Goal: Task Accomplishment & Management: Check status

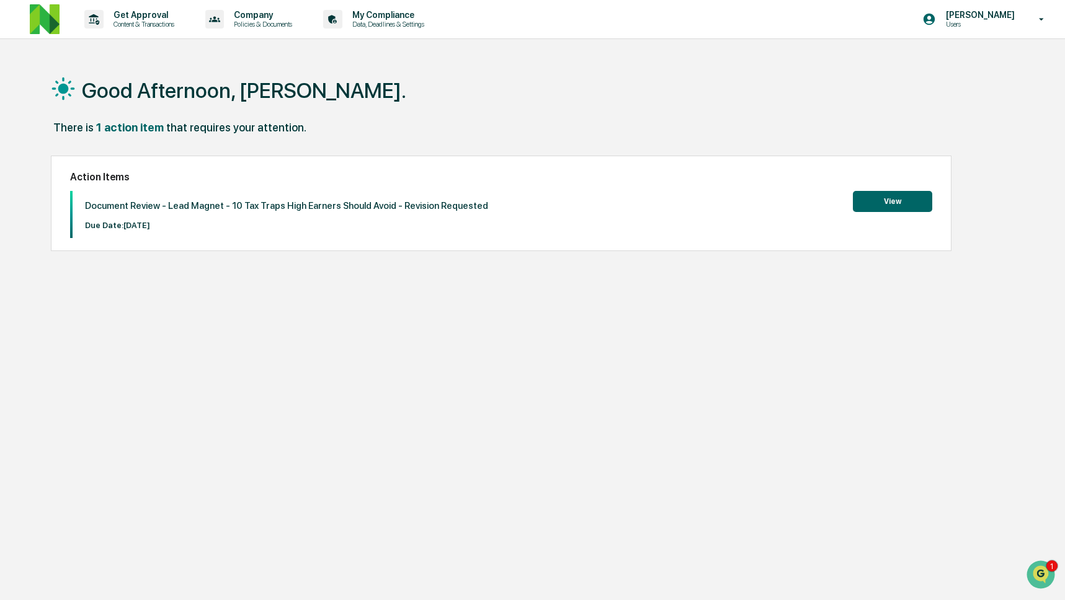
click at [58, 20] on img at bounding box center [45, 19] width 30 height 30
click at [91, 26] on icon at bounding box center [93, 19] width 19 height 19
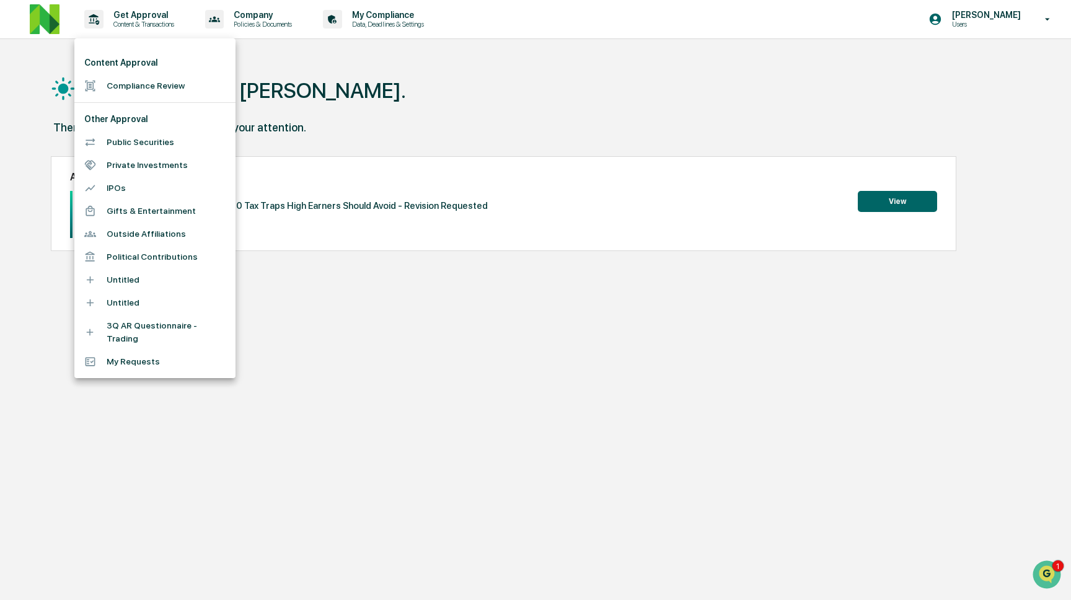
click at [115, 88] on li "Compliance Review" at bounding box center [154, 85] width 161 height 23
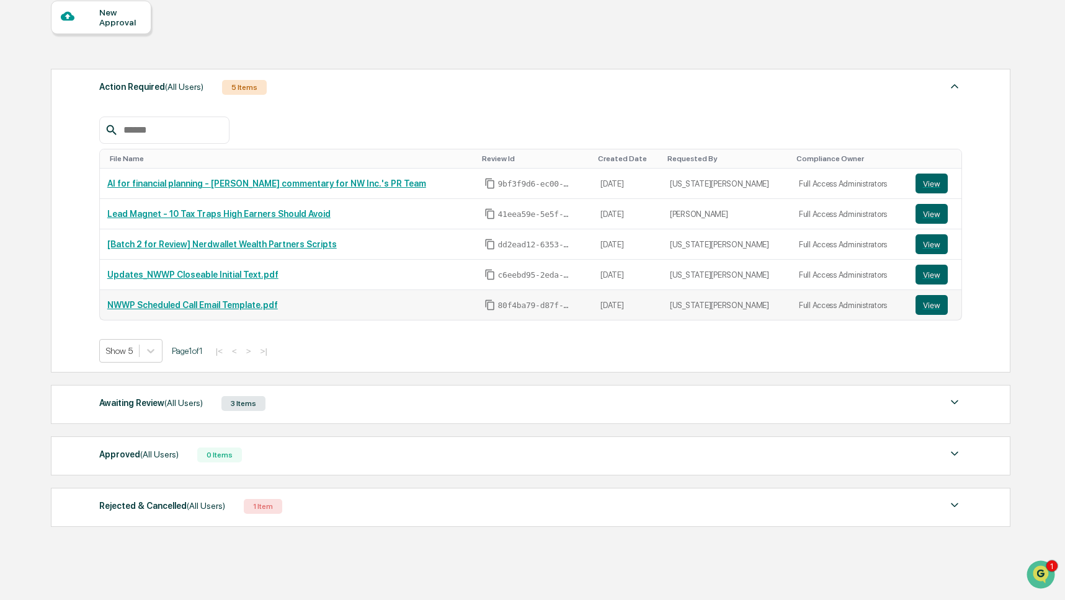
scroll to position [154, 0]
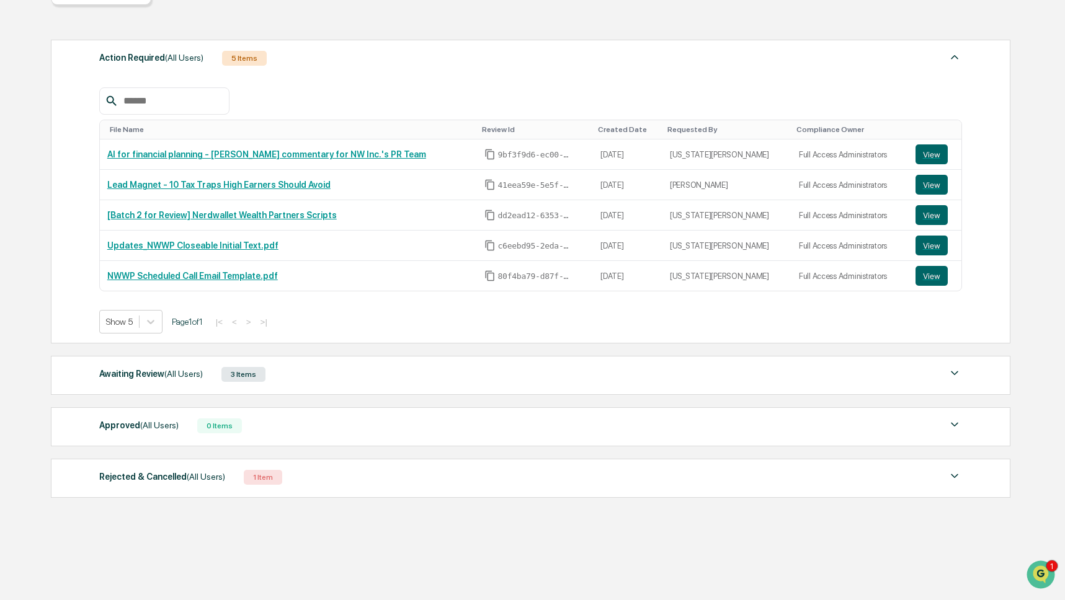
click at [156, 367] on div "Awaiting Review (All Users)" at bounding box center [151, 374] width 104 height 16
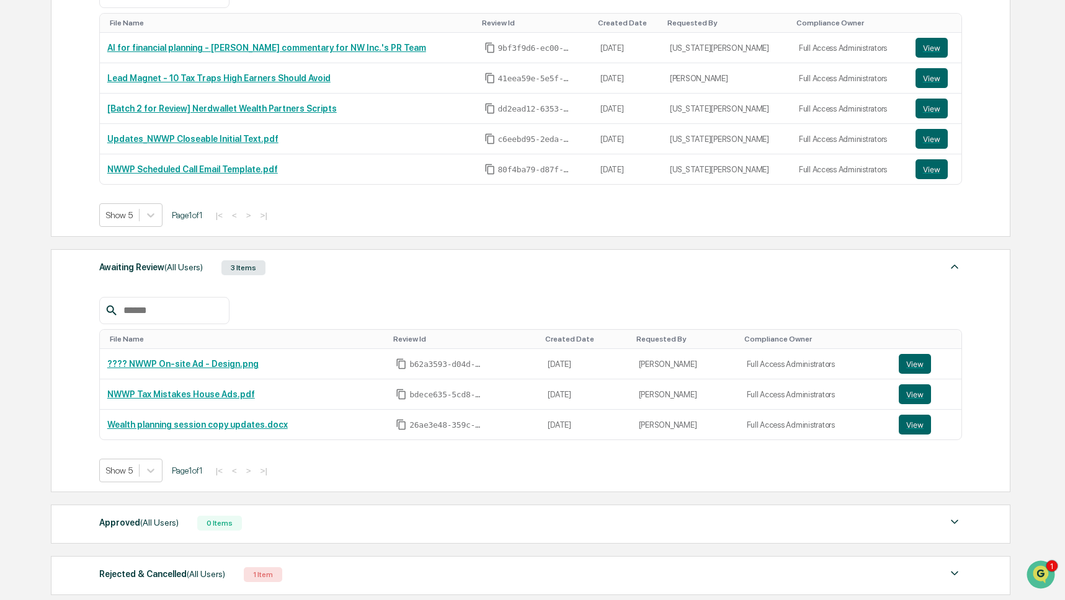
scroll to position [260, 0]
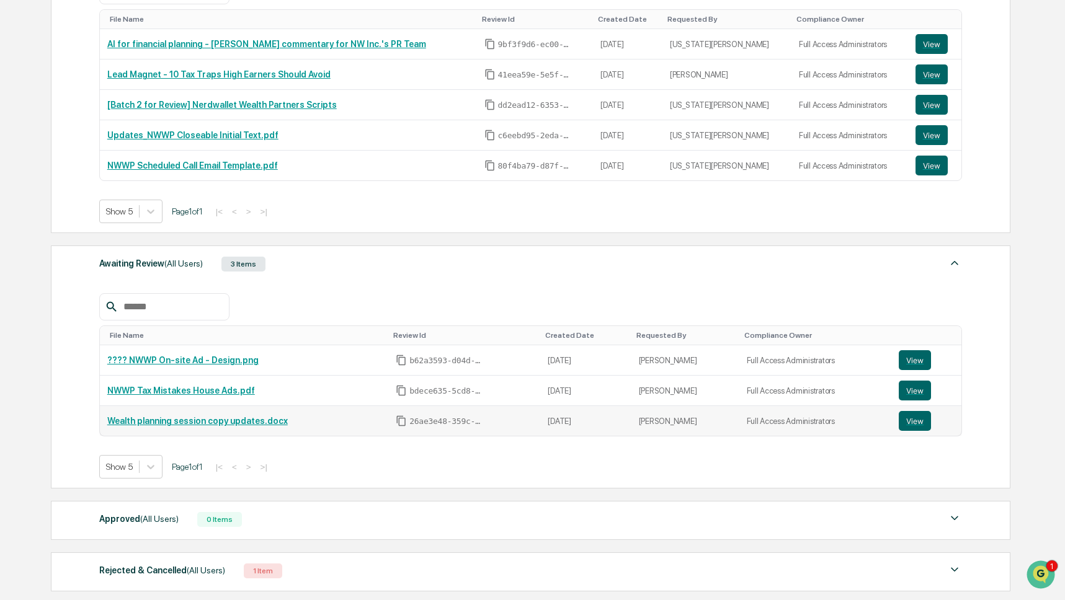
click at [197, 426] on link "Wealth planning session copy updates.docx" at bounding box center [197, 421] width 180 height 10
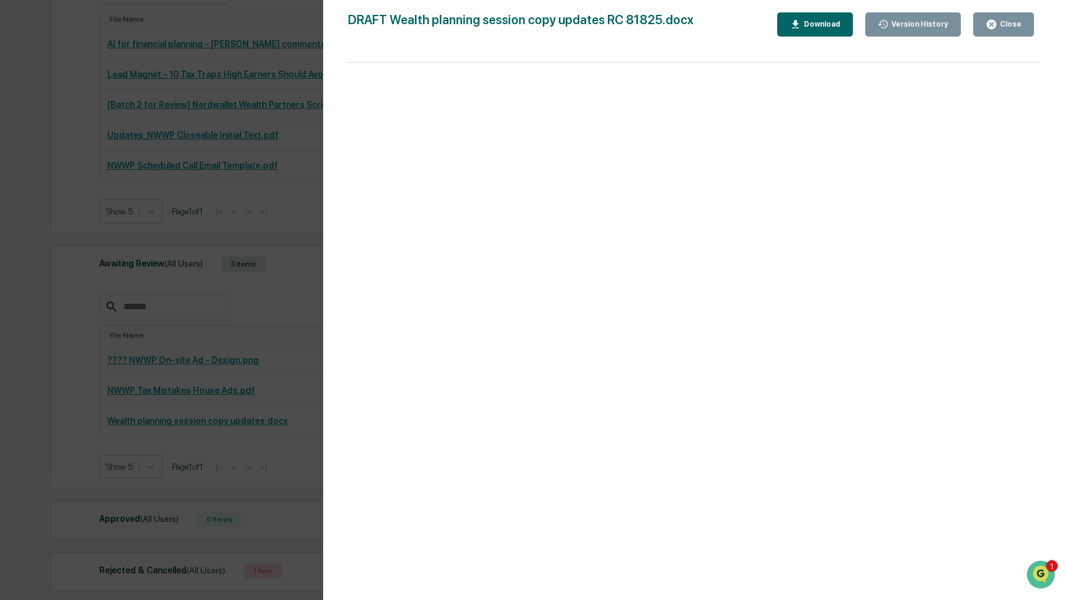
click at [197, 428] on div "Version History [DATE] 03:31 PM [PERSON_NAME] [DATE] 01:47 AM [PERSON_NAME] DRA…" at bounding box center [532, 300] width 1065 height 600
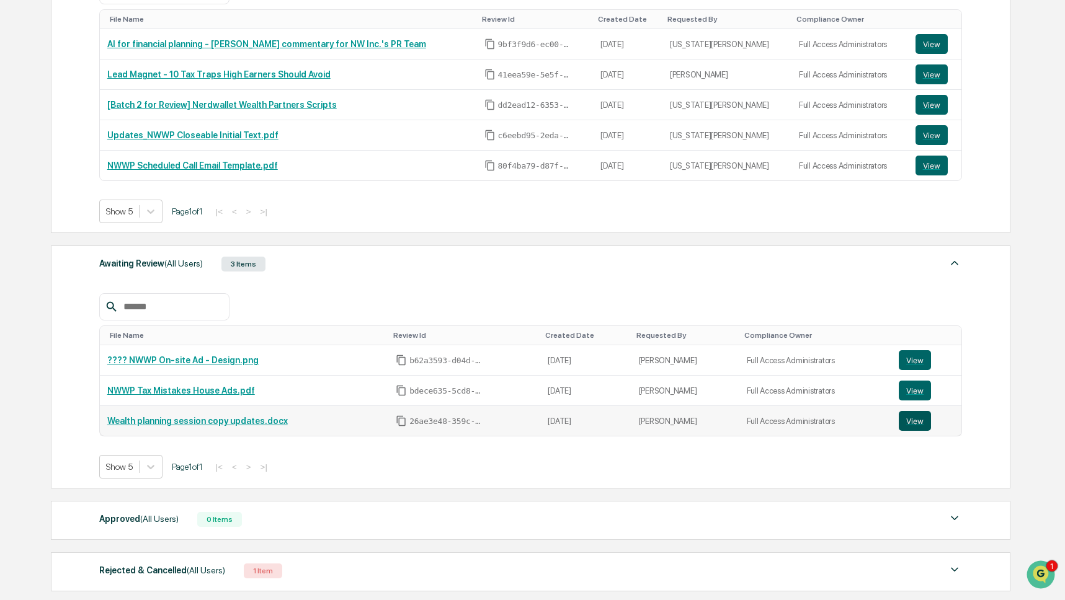
click at [916, 423] on button "View" at bounding box center [914, 421] width 32 height 20
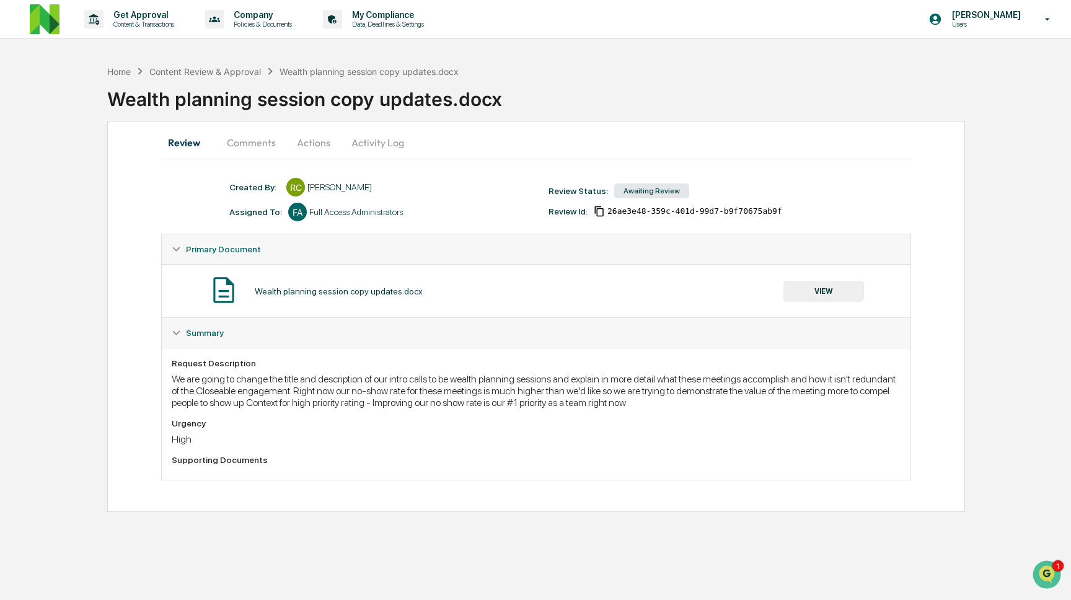
click at [825, 289] on button "VIEW" at bounding box center [824, 291] width 81 height 21
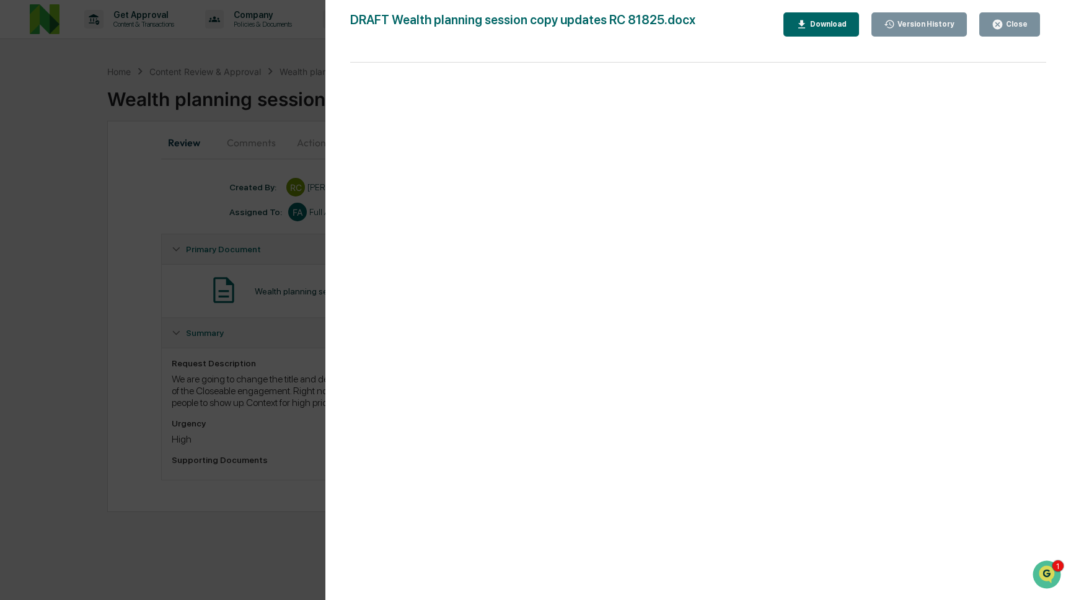
click at [919, 25] on div "Version History" at bounding box center [925, 24] width 60 height 9
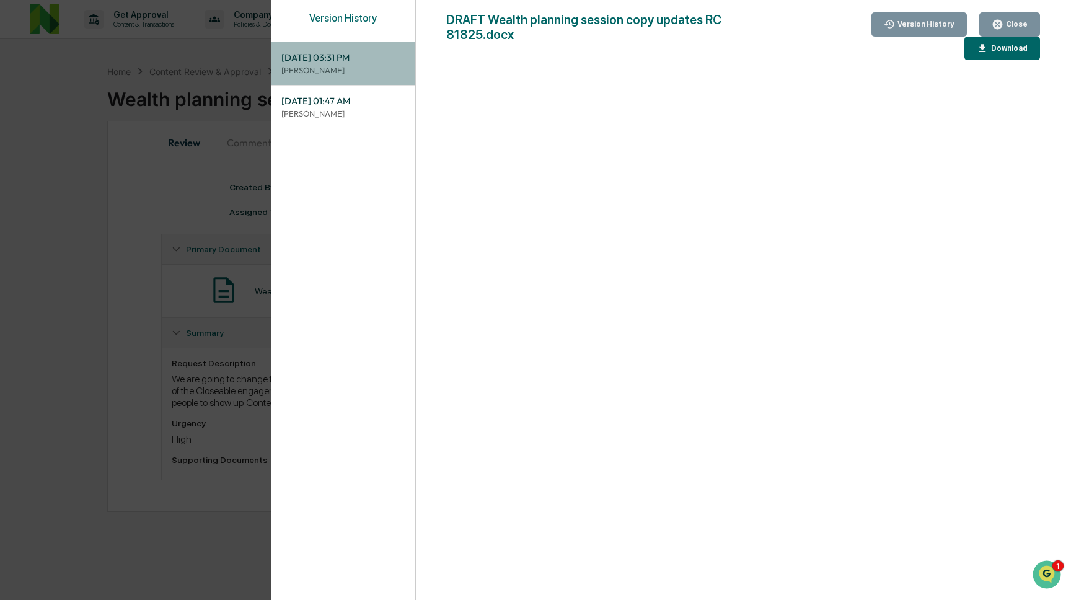
click at [350, 64] on p "[PERSON_NAME]" at bounding box center [342, 70] width 123 height 12
click at [352, 56] on span "[DATE] 03:31 PM" at bounding box center [342, 58] width 123 height 14
